Goal: Information Seeking & Learning: Learn about a topic

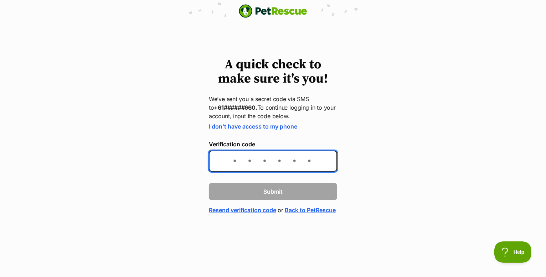
click at [226, 161] on input "Verification code" at bounding box center [273, 161] width 128 height 21
type input "401349"
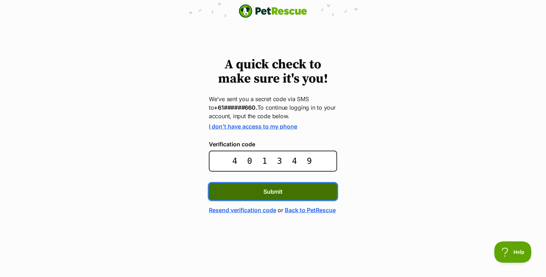
click at [271, 195] on span "Submit" at bounding box center [273, 192] width 19 height 9
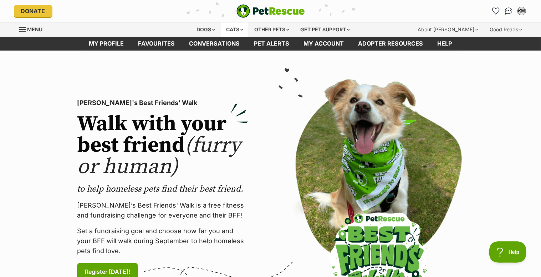
click at [230, 29] on div "Cats" at bounding box center [234, 29] width 27 height 14
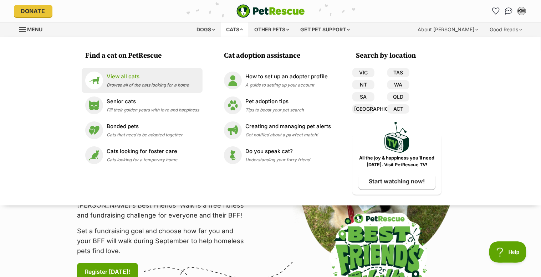
click at [119, 77] on p "View all cats" at bounding box center [148, 77] width 82 height 8
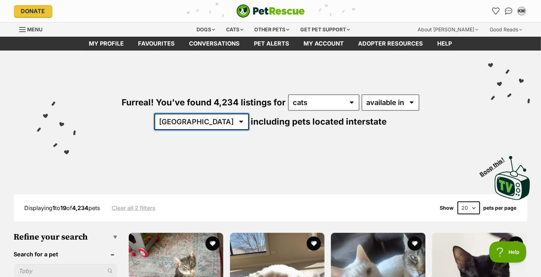
click at [249, 114] on select "Australia ACT NSW NT QLD SA TAS VIC WA" at bounding box center [201, 122] width 94 height 16
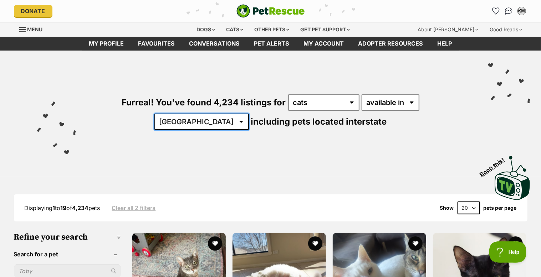
select select "[GEOGRAPHIC_DATA]"
click at [249, 114] on select "Australia ACT NSW NT QLD SA TAS VIC WA" at bounding box center [201, 122] width 94 height 16
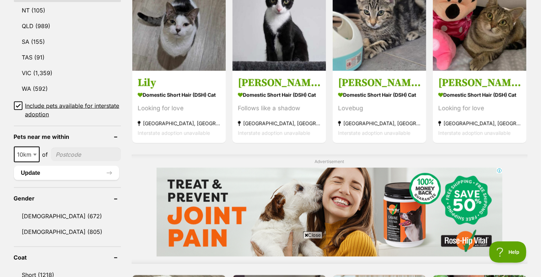
scroll to position [642, 0]
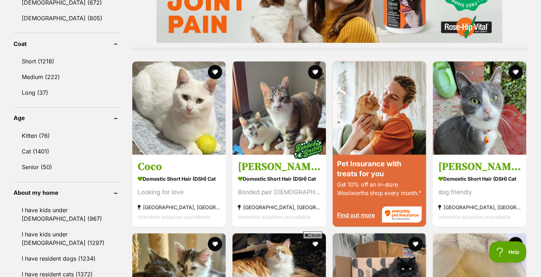
click at [40, 134] on link "Kitten (76)" at bounding box center [67, 136] width 107 height 15
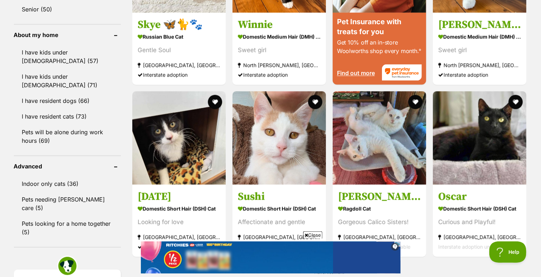
scroll to position [642, 0]
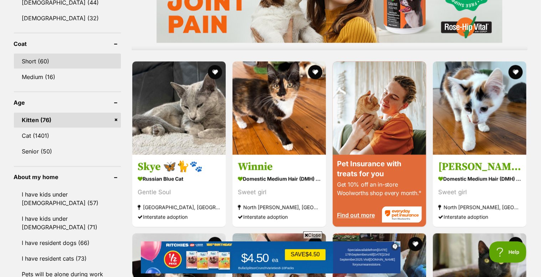
click at [55, 59] on link "Short (60)" at bounding box center [67, 61] width 107 height 15
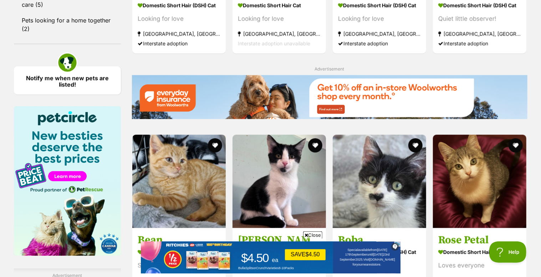
scroll to position [998, 0]
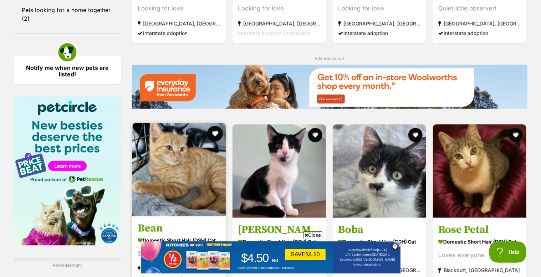
click at [214, 131] on button "favourite" at bounding box center [215, 134] width 16 height 16
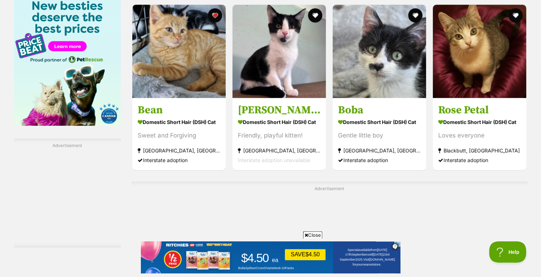
scroll to position [1141, 0]
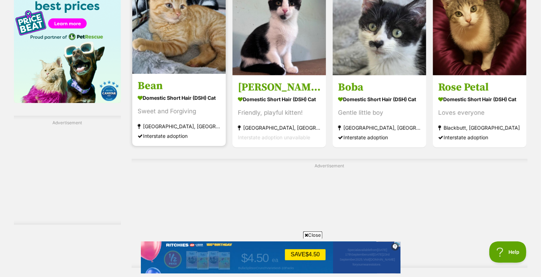
click at [174, 50] on img at bounding box center [178, 26] width 93 height 93
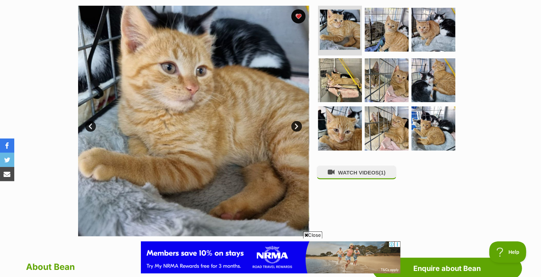
click at [297, 125] on link "Next" at bounding box center [296, 126] width 11 height 11
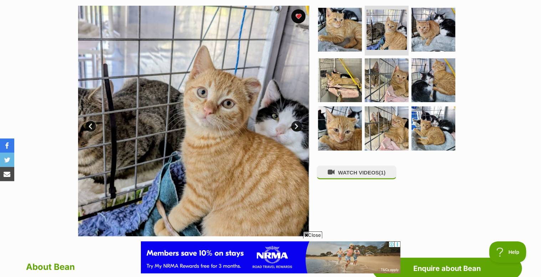
click at [297, 125] on link "Next" at bounding box center [296, 126] width 11 height 11
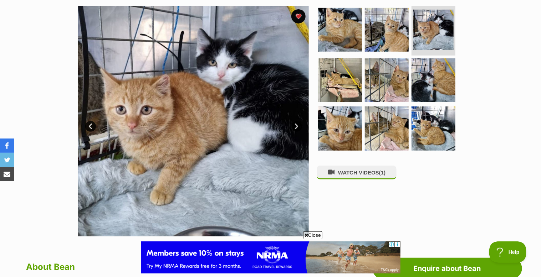
click at [297, 125] on link "Next" at bounding box center [296, 126] width 11 height 11
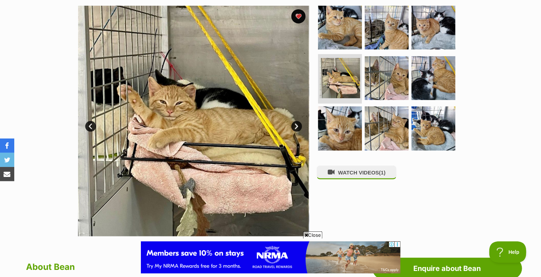
click at [297, 125] on link "Next" at bounding box center [296, 126] width 11 height 11
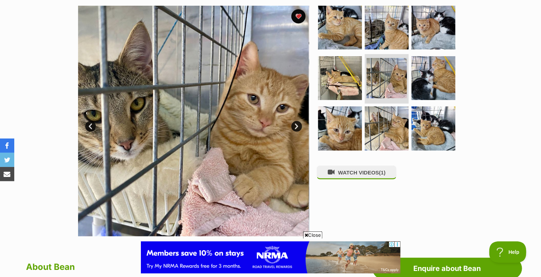
click at [297, 125] on link "Next" at bounding box center [296, 126] width 11 height 11
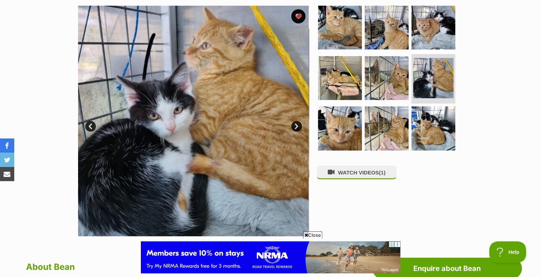
click at [297, 125] on link "Next" at bounding box center [296, 126] width 11 height 11
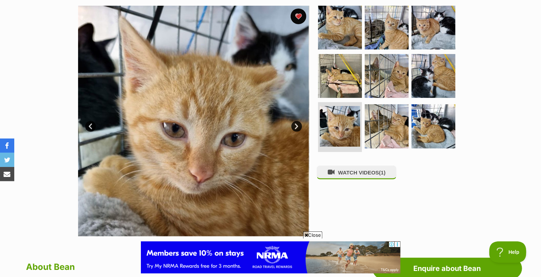
click at [299, 17] on button "favourite" at bounding box center [299, 17] width 16 height 16
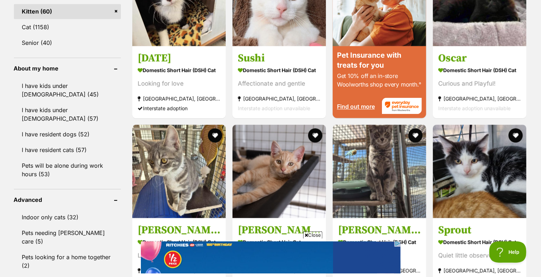
scroll to position [784, 0]
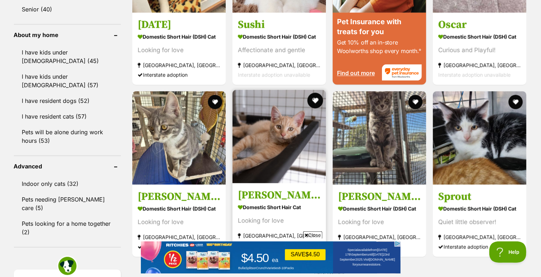
click at [316, 98] on button "favourite" at bounding box center [315, 101] width 16 height 16
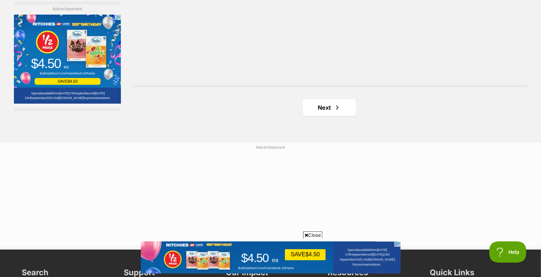
scroll to position [1355, 0]
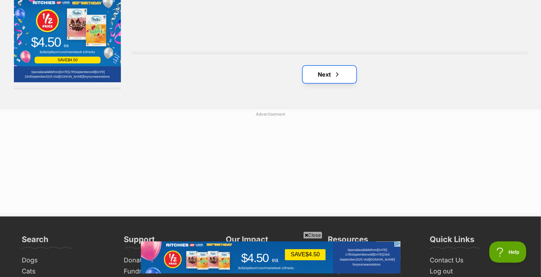
click at [327, 78] on link "Next" at bounding box center [329, 74] width 53 height 17
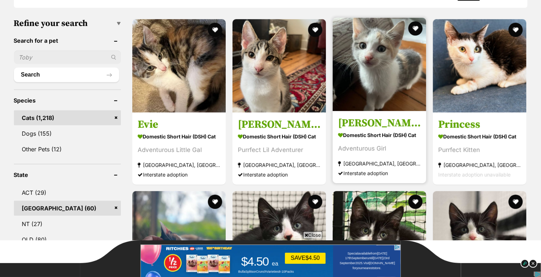
click at [378, 54] on img at bounding box center [379, 64] width 93 height 93
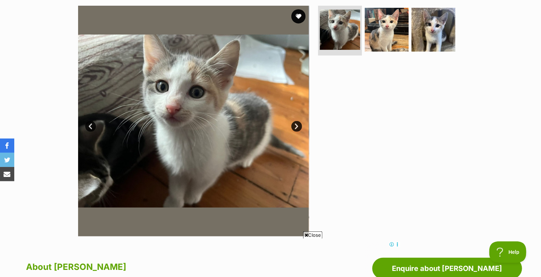
click at [297, 122] on link "Next" at bounding box center [296, 126] width 11 height 11
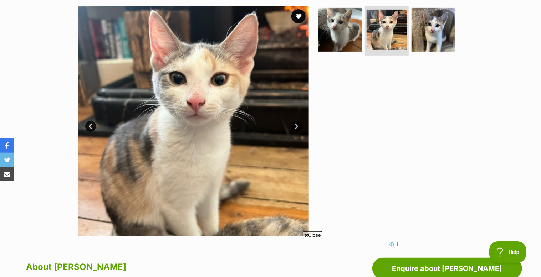
click at [296, 125] on link "Next" at bounding box center [296, 126] width 11 height 11
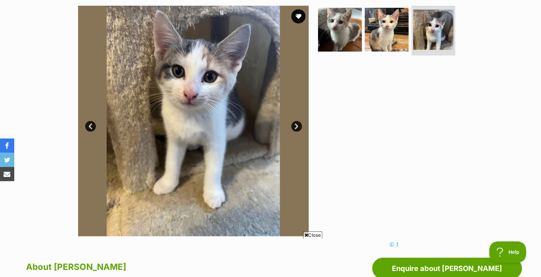
click at [296, 125] on link "Next" at bounding box center [296, 126] width 11 height 11
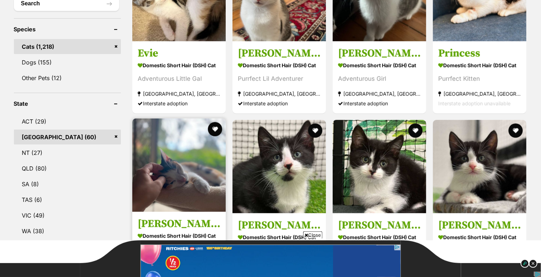
click at [197, 172] on img at bounding box center [178, 165] width 93 height 93
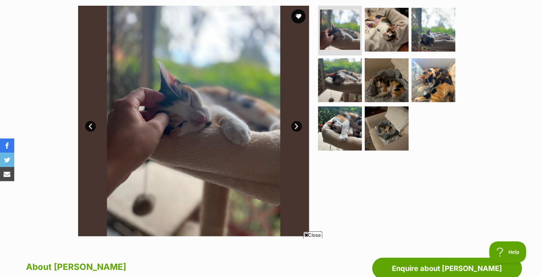
click at [297, 129] on link "Next" at bounding box center [296, 126] width 11 height 11
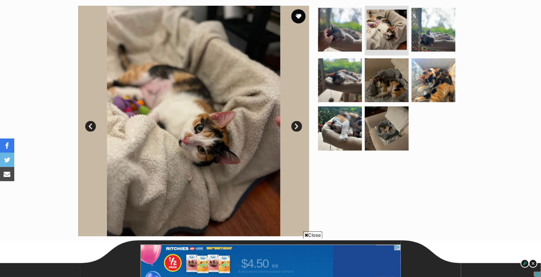
click at [297, 128] on link "Next" at bounding box center [296, 126] width 11 height 11
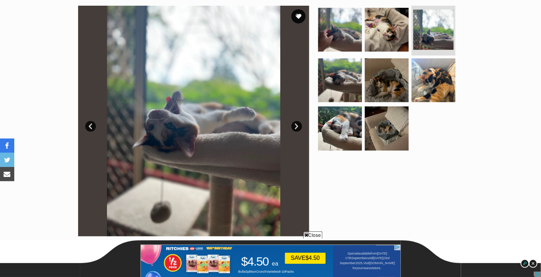
click at [297, 128] on link "Next" at bounding box center [296, 126] width 11 height 11
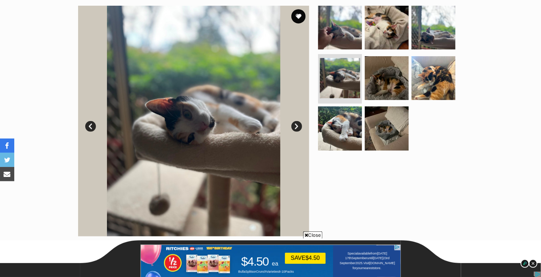
click at [297, 128] on link "Next" at bounding box center [296, 126] width 11 height 11
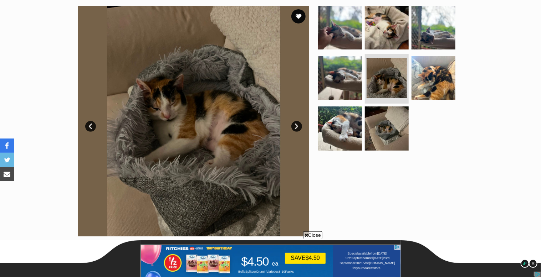
click at [297, 128] on link "Next" at bounding box center [296, 126] width 11 height 11
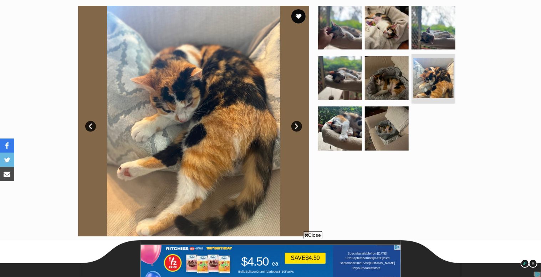
click at [297, 128] on link "Next" at bounding box center [296, 126] width 11 height 11
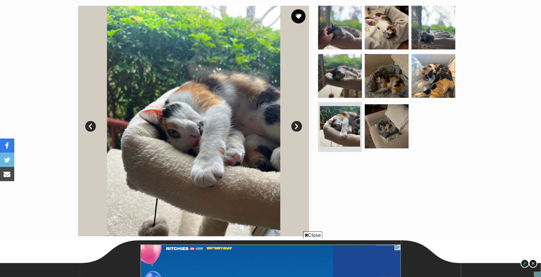
click at [297, 128] on link "Next" at bounding box center [296, 126] width 11 height 11
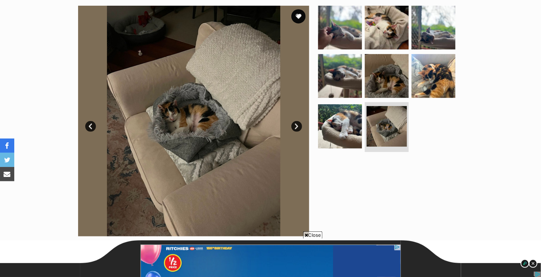
click at [297, 128] on link "Next" at bounding box center [296, 126] width 11 height 11
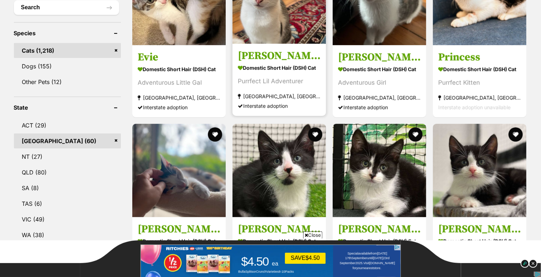
scroll to position [210, 0]
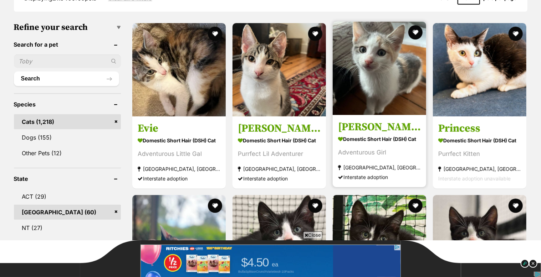
click at [403, 68] on img at bounding box center [379, 68] width 93 height 93
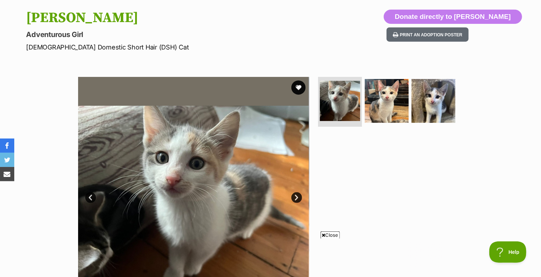
click at [297, 197] on link "Next" at bounding box center [296, 198] width 11 height 11
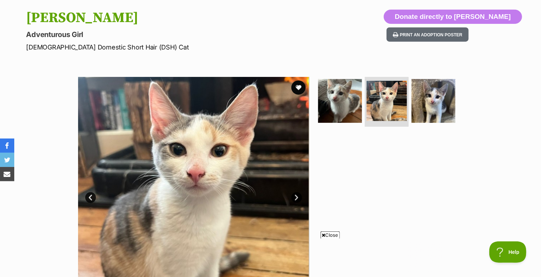
click at [297, 196] on link "Next" at bounding box center [296, 198] width 11 height 11
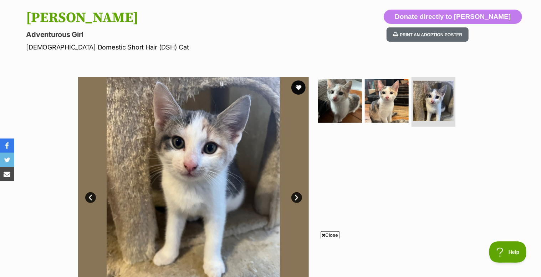
click at [297, 196] on link "Next" at bounding box center [296, 198] width 11 height 11
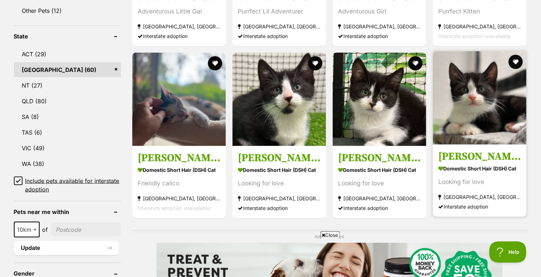
click at [505, 95] on img at bounding box center [479, 97] width 93 height 93
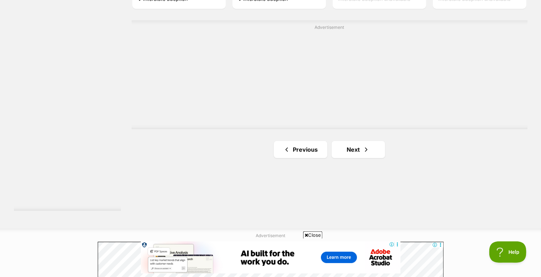
scroll to position [1422, 0]
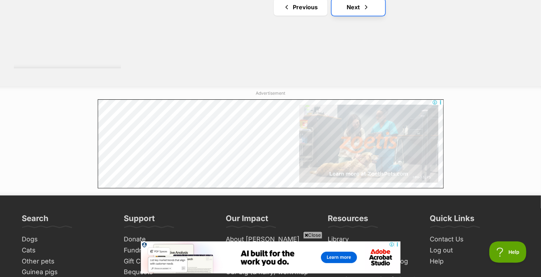
click at [354, 7] on link "Next" at bounding box center [358, 7] width 53 height 17
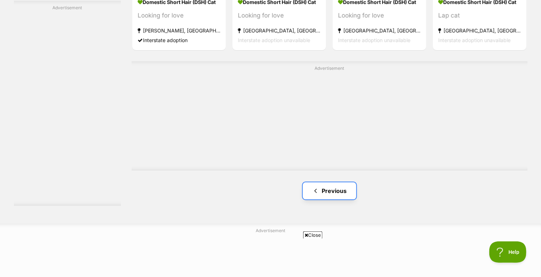
click at [336, 185] on link "Previous" at bounding box center [329, 191] width 53 height 17
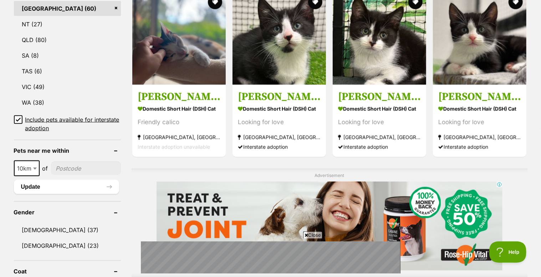
scroll to position [356, 0]
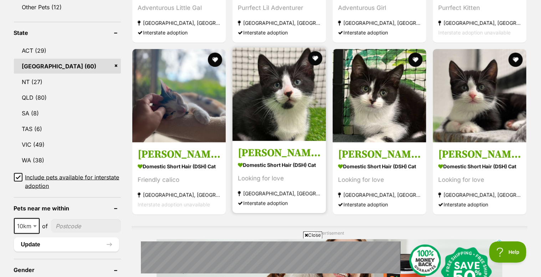
click at [286, 97] on img at bounding box center [278, 94] width 93 height 93
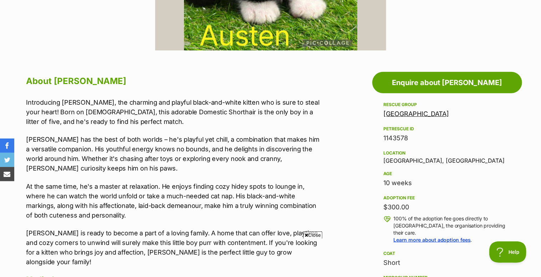
scroll to position [356, 0]
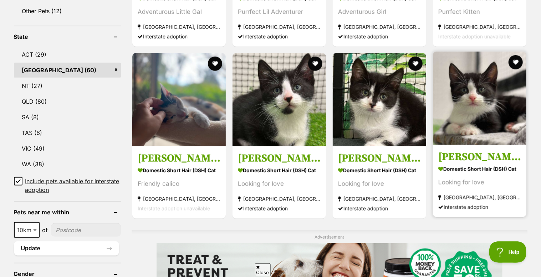
click at [471, 87] on img at bounding box center [479, 98] width 93 height 93
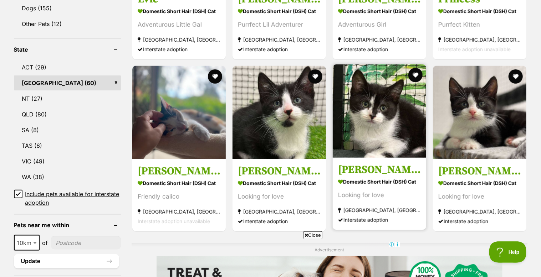
scroll to position [281, 0]
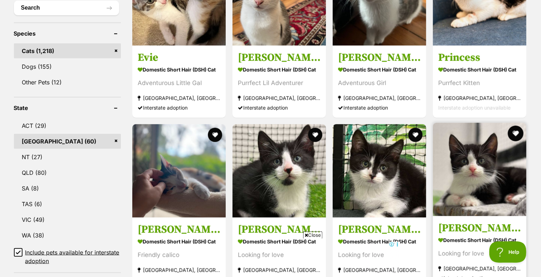
click at [515, 132] on button "favourite" at bounding box center [516, 134] width 16 height 16
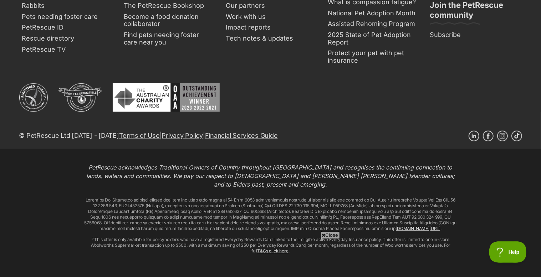
scroll to position [1415, 0]
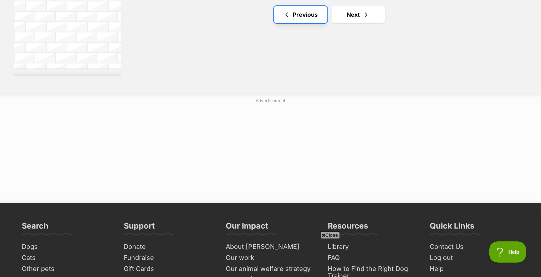
click at [312, 13] on link "Previous" at bounding box center [300, 14] width 53 height 17
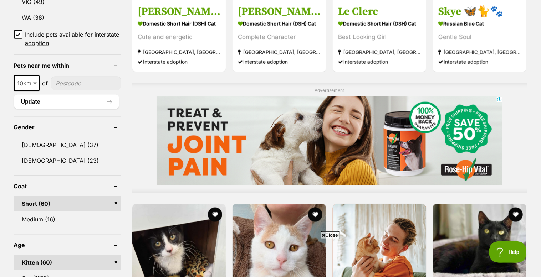
scroll to position [214, 0]
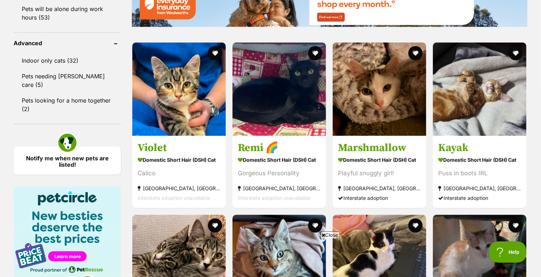
scroll to position [918, 0]
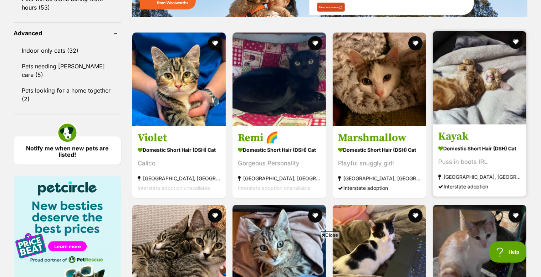
click at [458, 91] on img at bounding box center [479, 77] width 93 height 93
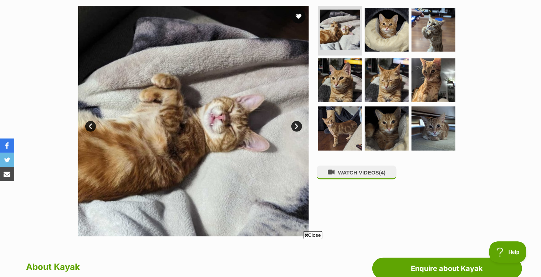
click at [296, 127] on link "Next" at bounding box center [296, 126] width 11 height 11
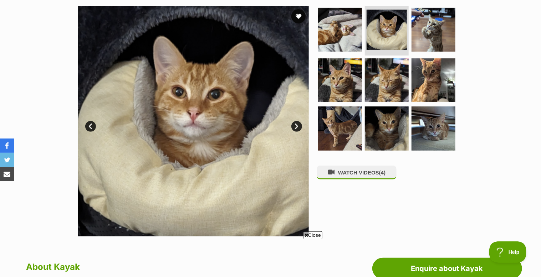
click at [296, 127] on link "Next" at bounding box center [296, 126] width 11 height 11
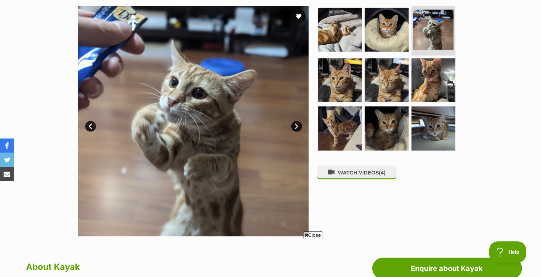
click at [296, 127] on link "Next" at bounding box center [296, 126] width 11 height 11
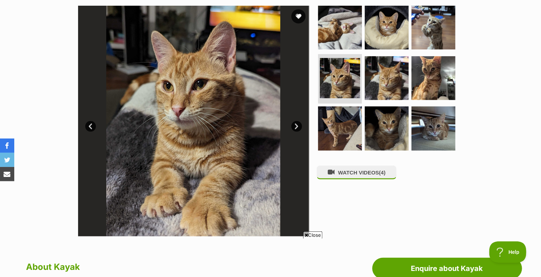
click at [296, 127] on link "Next" at bounding box center [296, 126] width 11 height 11
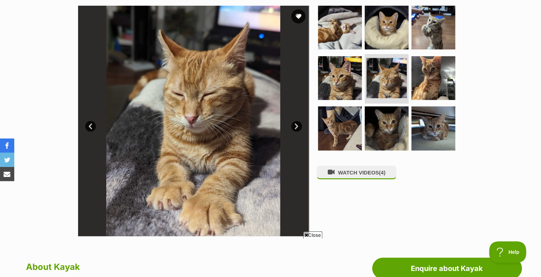
click at [296, 127] on link "Next" at bounding box center [296, 126] width 11 height 11
